Goal: Task Accomplishment & Management: Manage account settings

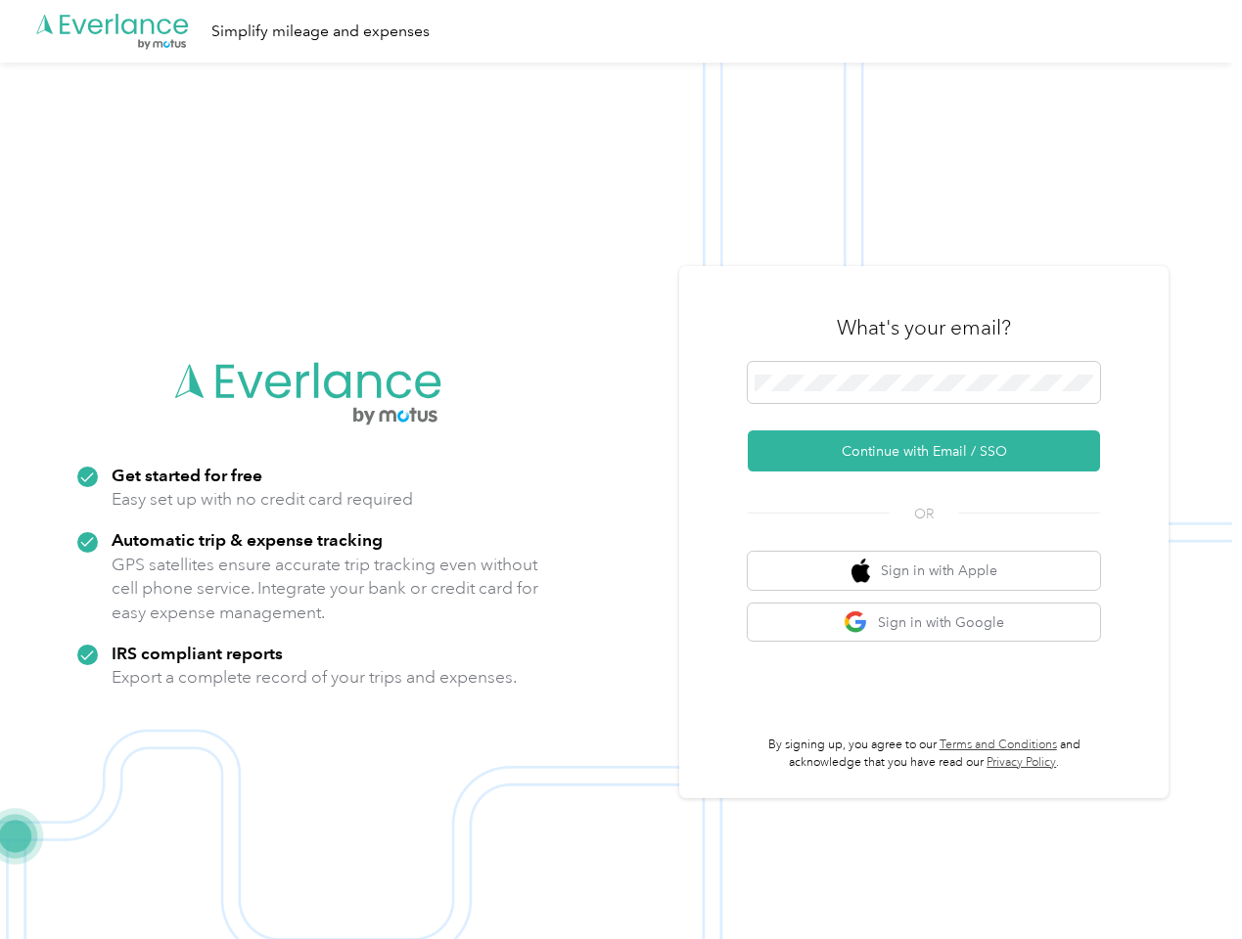
click at [620, 470] on img at bounding box center [616, 532] width 1232 height 939
click at [620, 31] on div ".cls-1 { fill: #00adee; } .cls-2 { fill: #fff; } .cls-3 { fill: #707372; } .cls…" at bounding box center [616, 31] width 1232 height 63
click at [931, 451] on button "Continue with Email / SSO" at bounding box center [924, 451] width 352 height 41
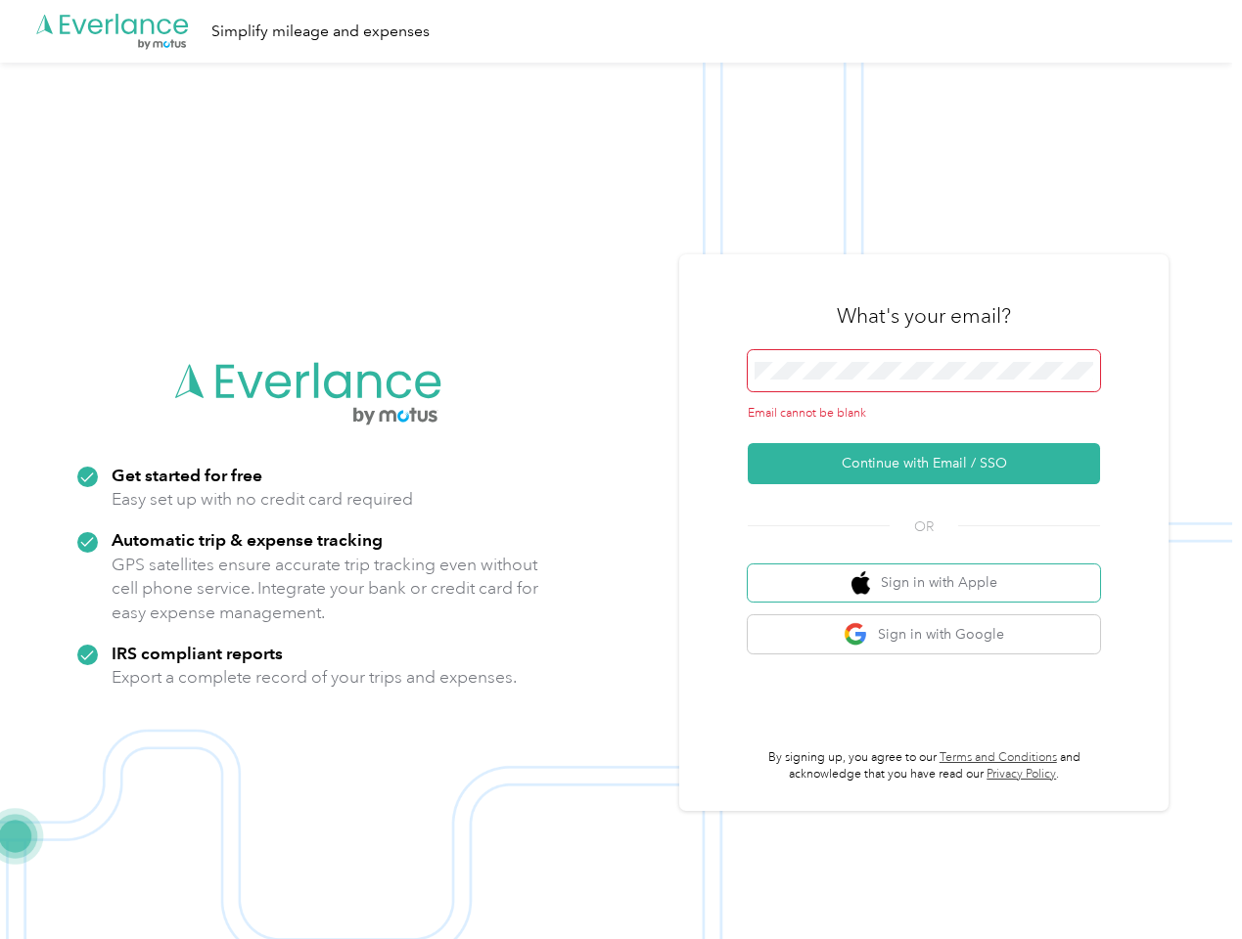
click at [931, 570] on button "Sign in with Apple" at bounding box center [924, 584] width 352 height 38
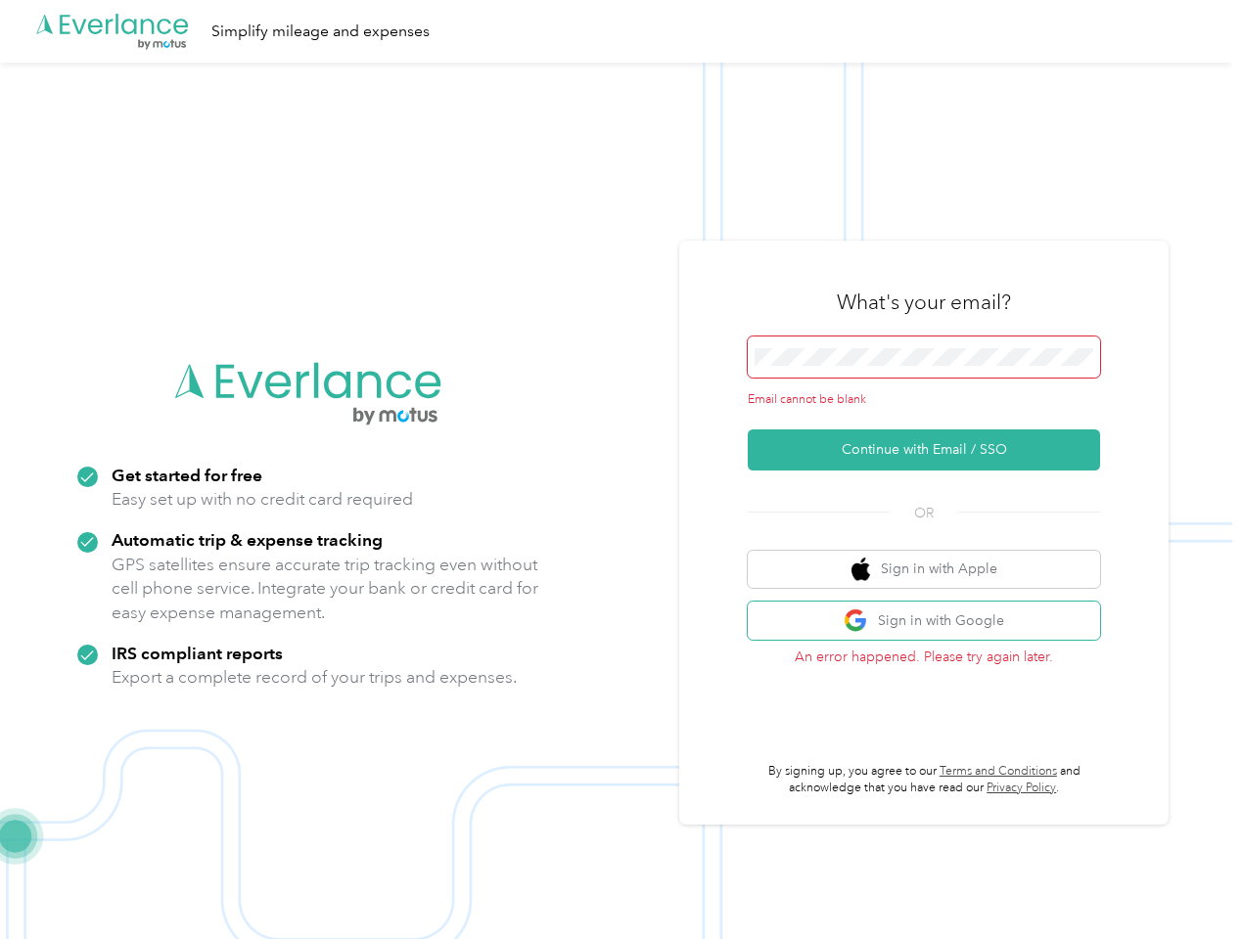
click at [931, 622] on button "Sign in with Google" at bounding box center [924, 621] width 352 height 38
